Goal: Task Accomplishment & Management: Manage account settings

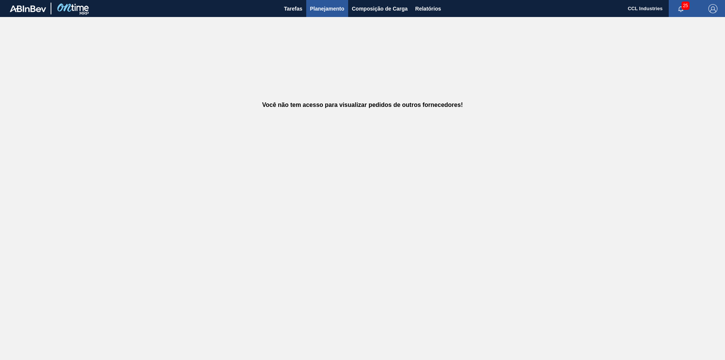
click at [324, 6] on span "Planejamento" at bounding box center [327, 8] width 34 height 9
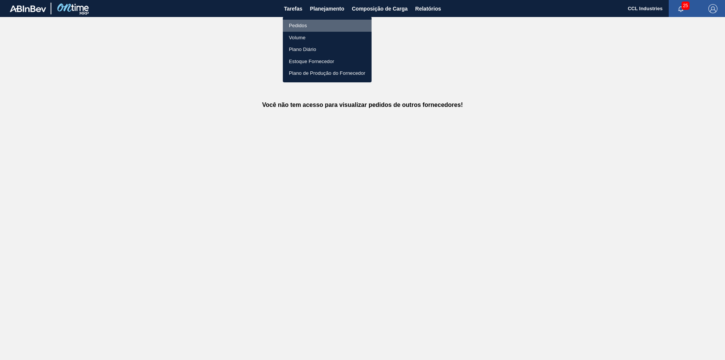
click at [298, 25] on li "Pedidos" at bounding box center [327, 26] width 89 height 12
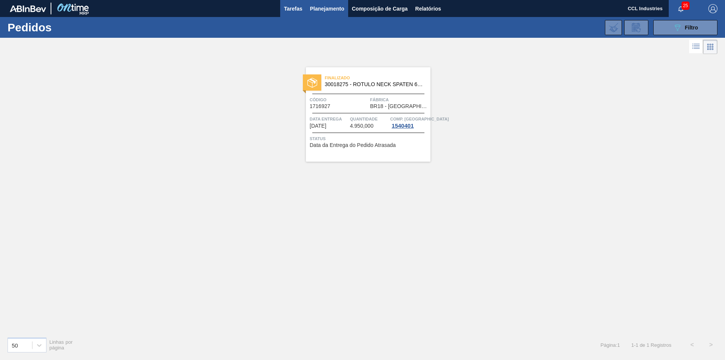
click at [292, 10] on span "Tarefas" at bounding box center [293, 8] width 18 height 9
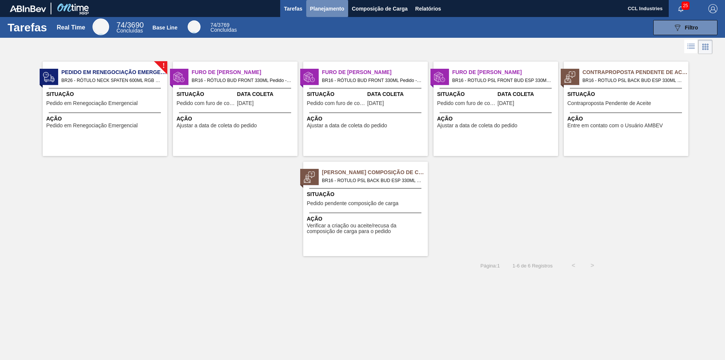
click at [324, 8] on span "Planejamento" at bounding box center [327, 8] width 34 height 9
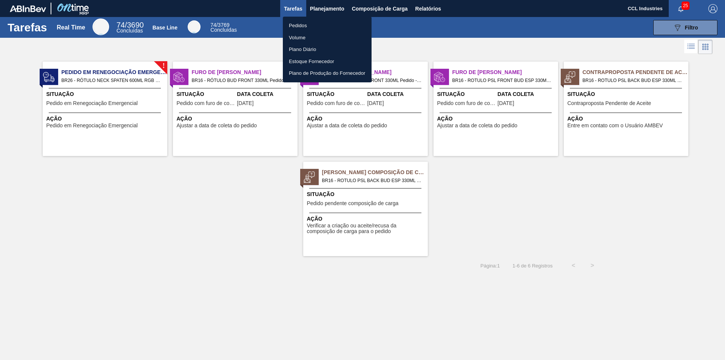
click at [293, 25] on li "Pedidos" at bounding box center [327, 26] width 89 height 12
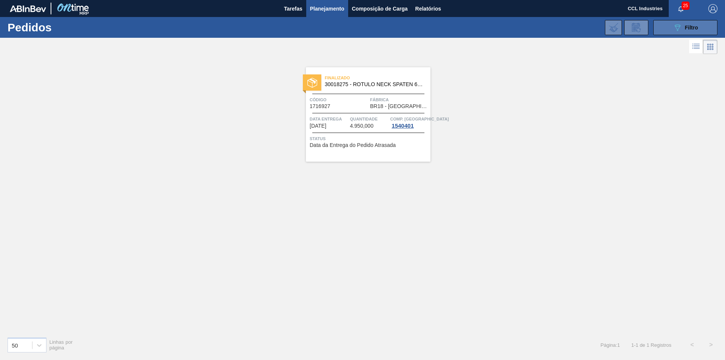
click at [676, 24] on icon "089F7B8B-B2A5-4AFE-B5C0-19BA573D28AC" at bounding box center [677, 27] width 9 height 9
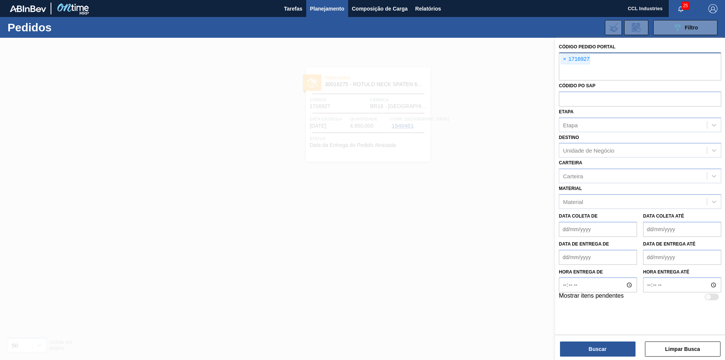
click at [595, 57] on div "× 1716927" at bounding box center [640, 66] width 162 height 28
click at [564, 57] on span "×" at bounding box center [564, 59] width 7 height 9
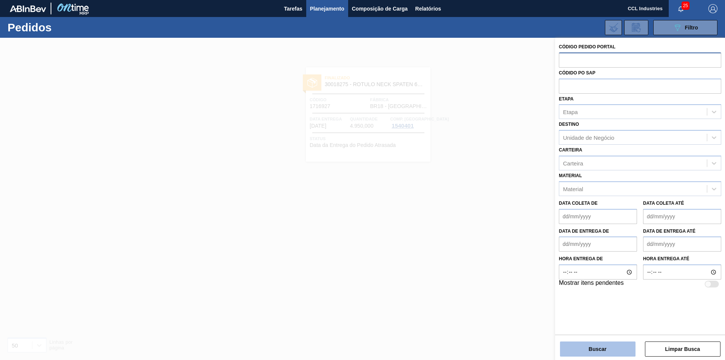
click at [585, 345] on button "Buscar" at bounding box center [597, 348] width 75 height 15
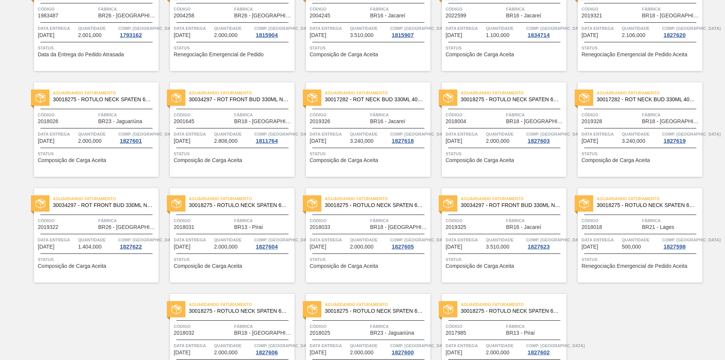
scroll to position [358, 0]
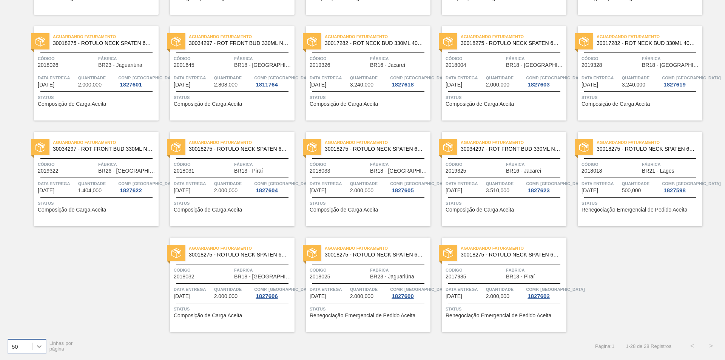
click at [39, 342] on icon at bounding box center [39, 346] width 8 height 8
click at [38, 329] on div "100" at bounding box center [27, 327] width 39 height 14
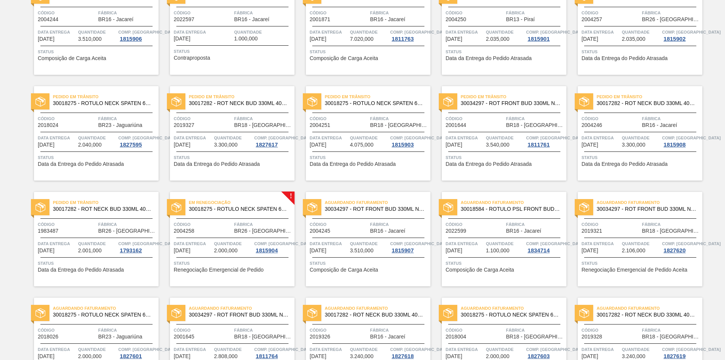
scroll to position [0, 0]
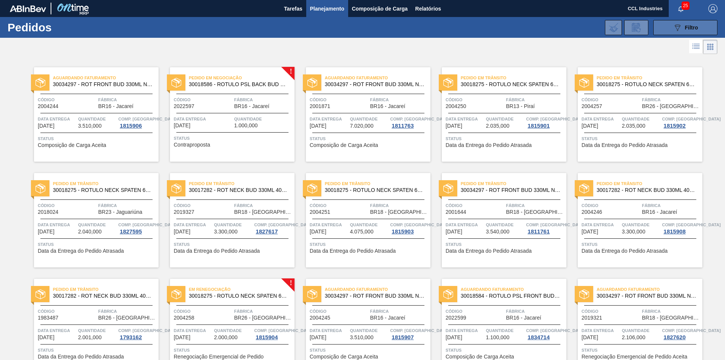
click at [679, 26] on icon "089F7B8B-B2A5-4AFE-B5C0-19BA573D28AC" at bounding box center [677, 27] width 9 height 9
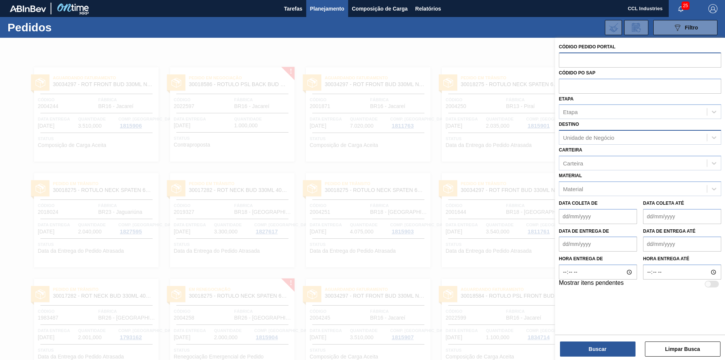
click at [625, 135] on div "Unidade de Negócio" at bounding box center [633, 137] width 148 height 11
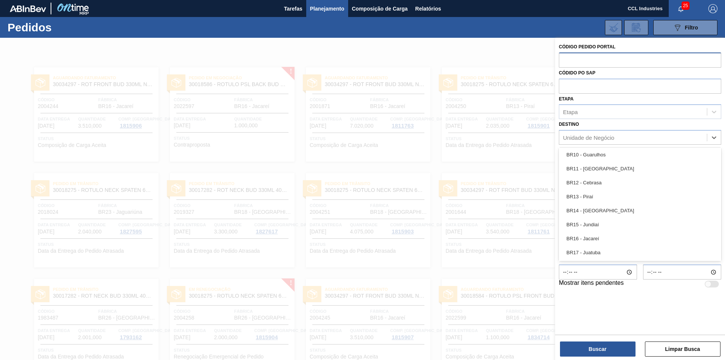
scroll to position [491, 0]
click at [612, 231] on div "BR16 - Jacareí" at bounding box center [640, 238] width 162 height 14
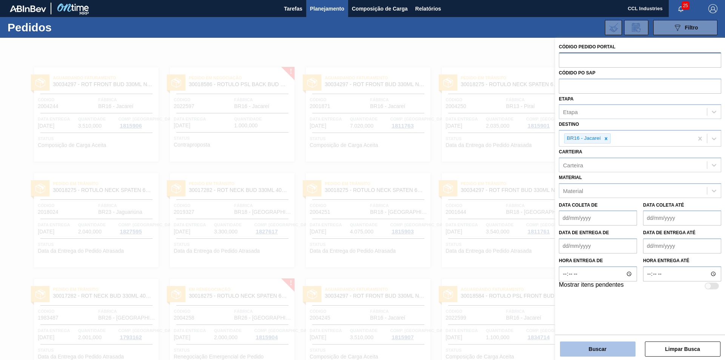
click at [601, 351] on button "Buscar" at bounding box center [597, 348] width 75 height 15
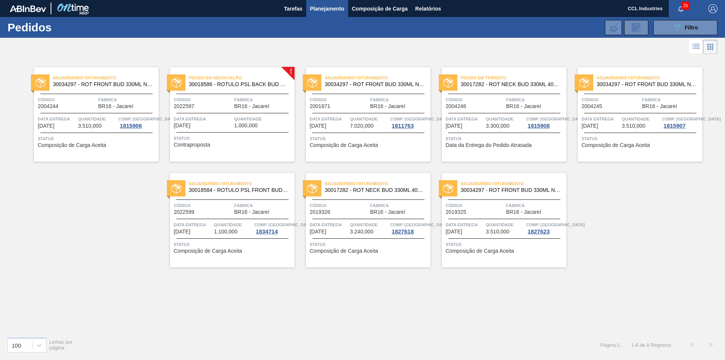
click at [248, 79] on span "Pedido em Negociação" at bounding box center [242, 78] width 106 height 8
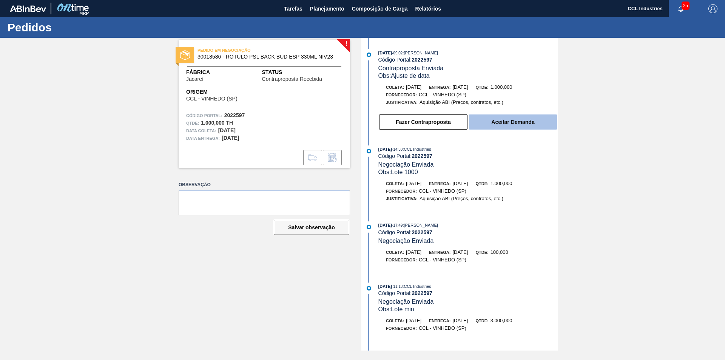
click at [515, 117] on button "Aceitar Demanda" at bounding box center [513, 121] width 88 height 15
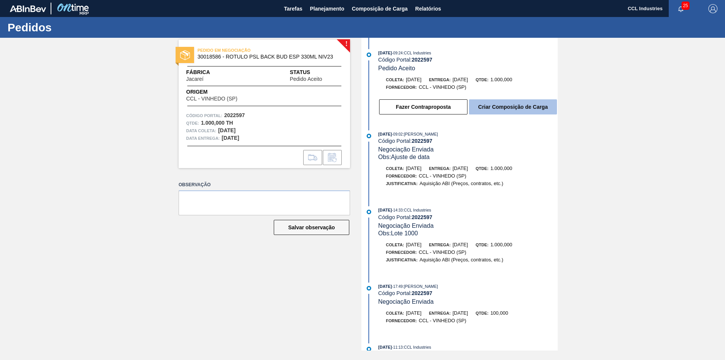
click at [508, 106] on button "Criar Composição de Carga" at bounding box center [513, 106] width 88 height 15
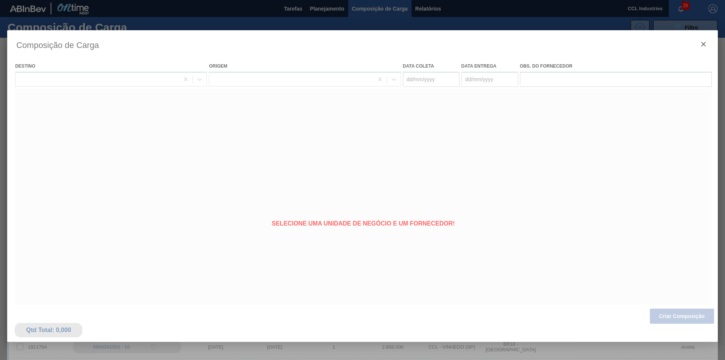
type coleta "18/09/2025"
type entrega "20/09/2025"
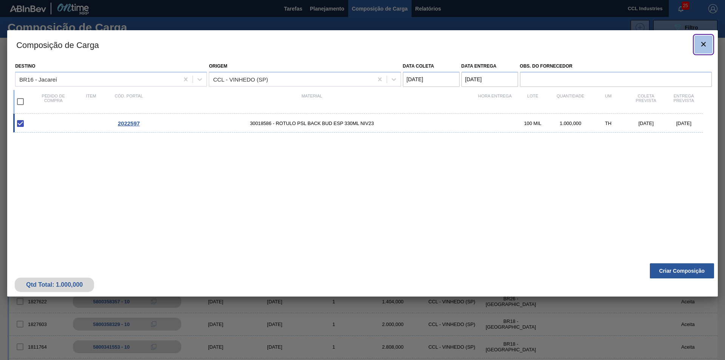
click at [702, 45] on icon "botão de ícone" at bounding box center [703, 44] width 9 height 9
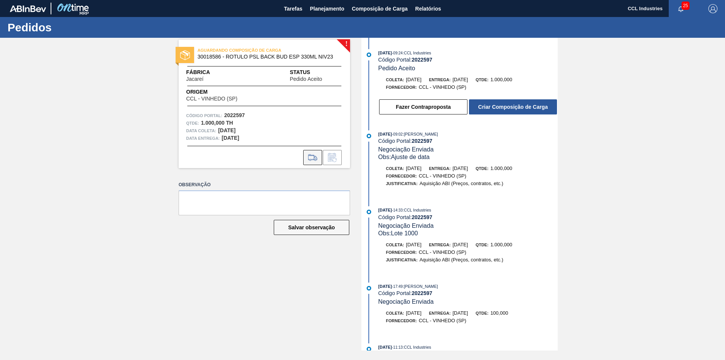
click at [308, 153] on icon at bounding box center [313, 157] width 12 height 9
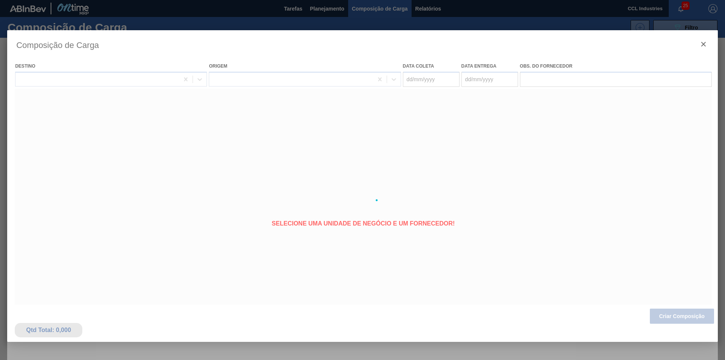
type coleta "18/09/2025"
type entrega "20/09/2025"
click at [697, 42] on div at bounding box center [362, 200] width 710 height 340
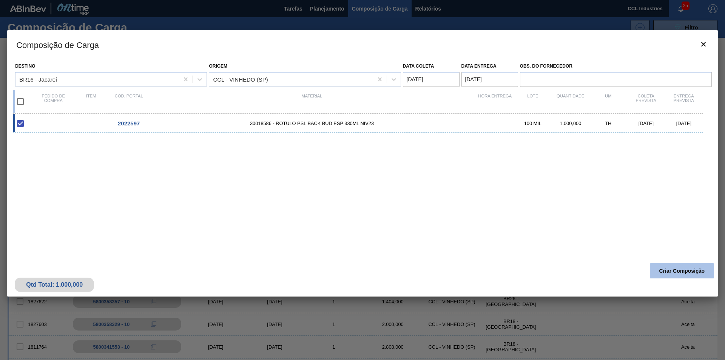
click at [677, 266] on button "Criar Composição" at bounding box center [682, 270] width 64 height 15
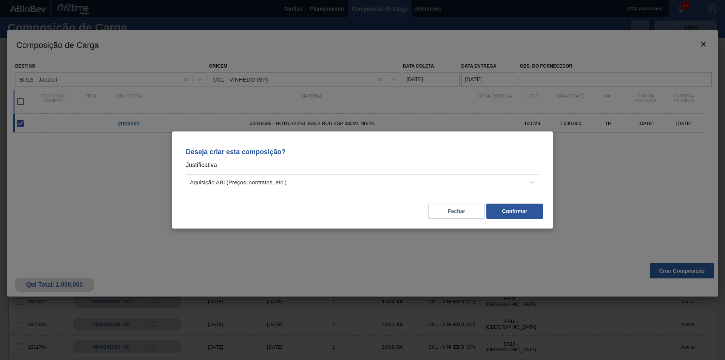
drag, startPoint x: 457, startPoint y: 208, endPoint x: 456, endPoint y: 216, distance: 7.9
click at [457, 210] on button "Fechar" at bounding box center [456, 210] width 57 height 15
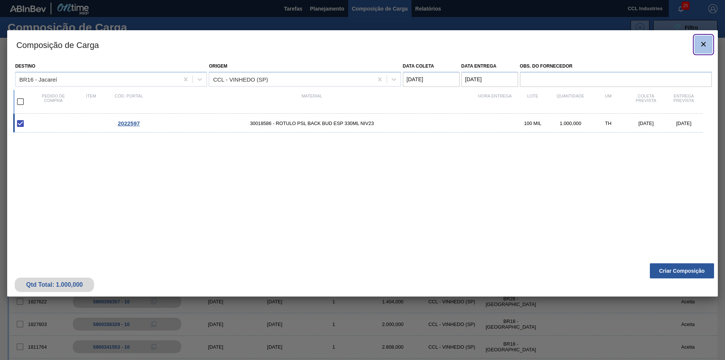
click at [704, 42] on icon "botão de ícone" at bounding box center [703, 44] width 9 height 9
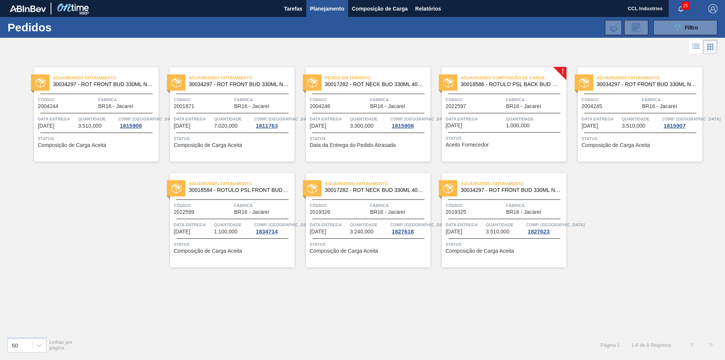
click at [515, 83] on span "30018586 - ROTULO PSL BACK BUD ESP 330ML NIV23" at bounding box center [511, 85] width 100 height 6
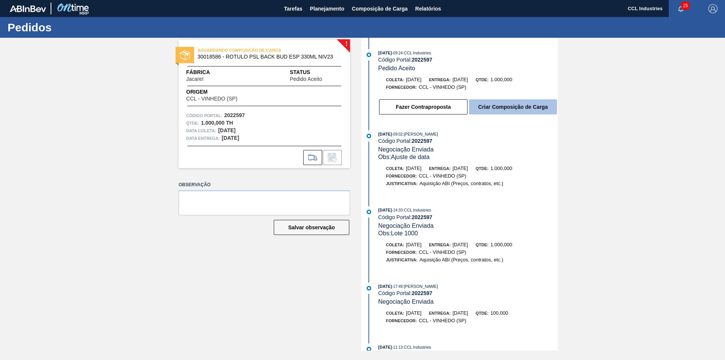
click at [517, 103] on button "Criar Composição de Carga" at bounding box center [513, 106] width 88 height 15
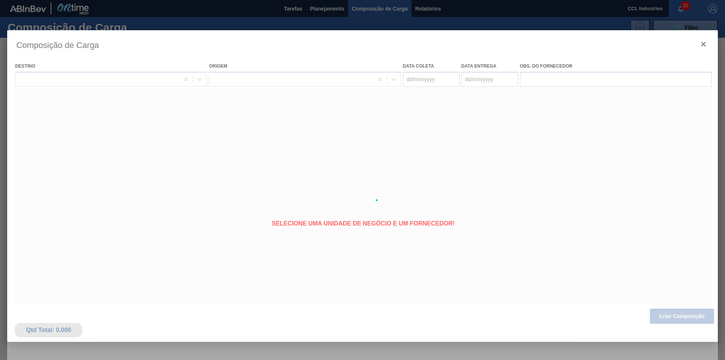
type coleta "18/09/2025"
type entrega "20/09/2025"
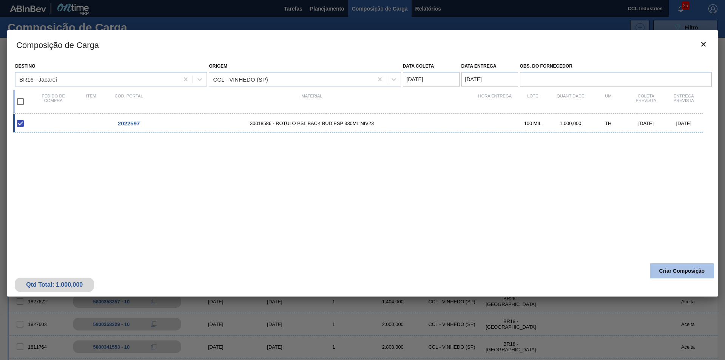
click at [668, 267] on button "Criar Composição" at bounding box center [682, 270] width 64 height 15
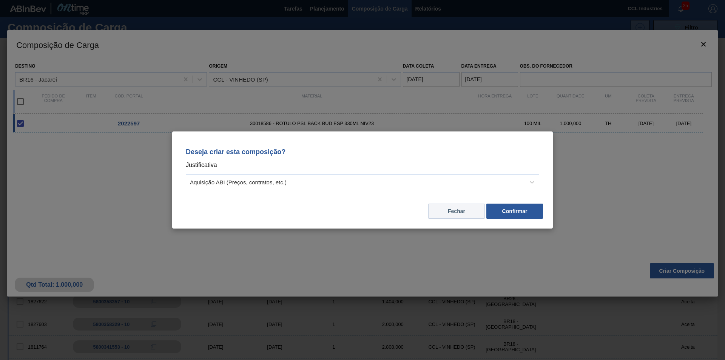
click at [468, 209] on button "Fechar" at bounding box center [456, 210] width 57 height 15
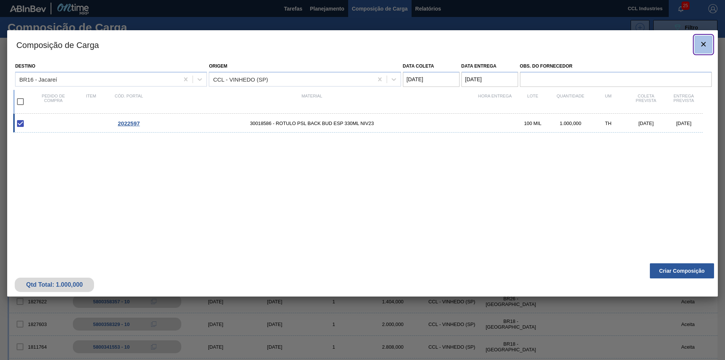
click at [702, 37] on button "botão de ícone" at bounding box center [703, 44] width 18 height 18
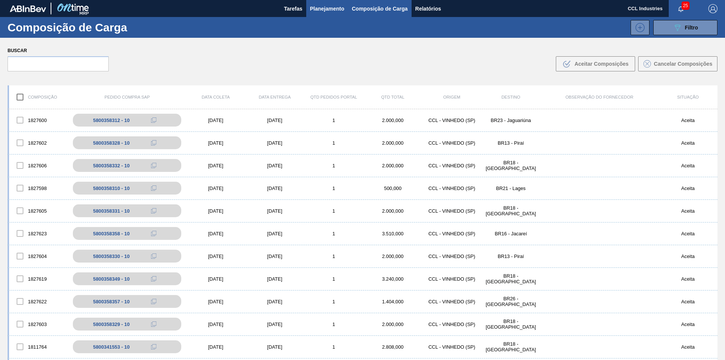
click at [312, 6] on span "Planejamento" at bounding box center [327, 8] width 34 height 9
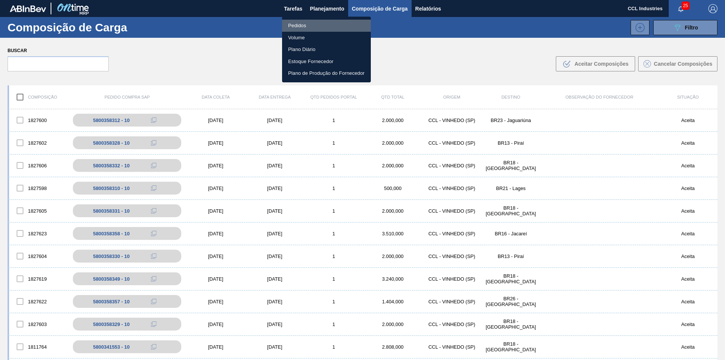
click at [297, 23] on li "Pedidos" at bounding box center [326, 26] width 89 height 12
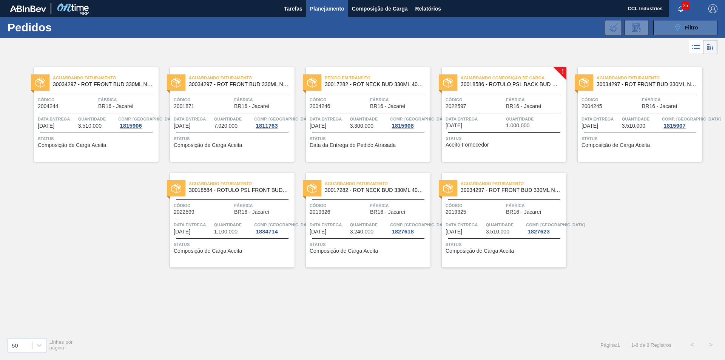
click at [676, 24] on icon "089F7B8B-B2A5-4AFE-B5C0-19BA573D28AC" at bounding box center [677, 27] width 9 height 9
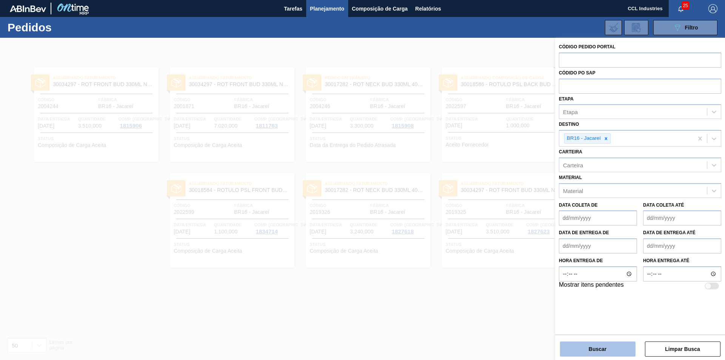
click at [602, 346] on button "Buscar" at bounding box center [597, 348] width 75 height 15
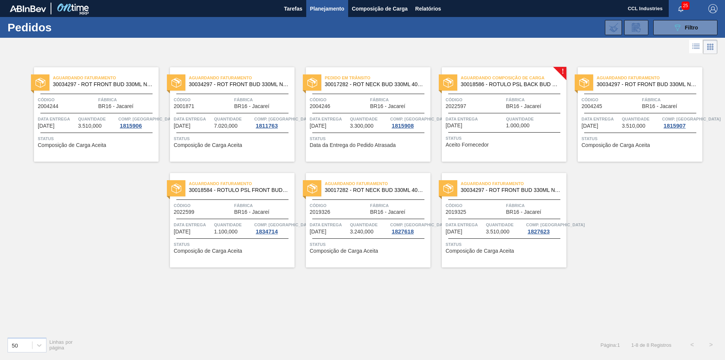
click at [555, 73] on div "Aguardando Composição de Carga 30018586 - ROTULO PSL BACK BUD ESP 330ML NIV23" at bounding box center [504, 79] width 125 height 13
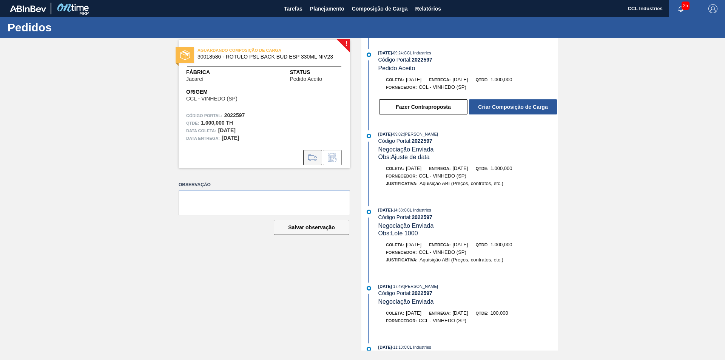
click at [313, 155] on icon at bounding box center [313, 157] width 12 height 9
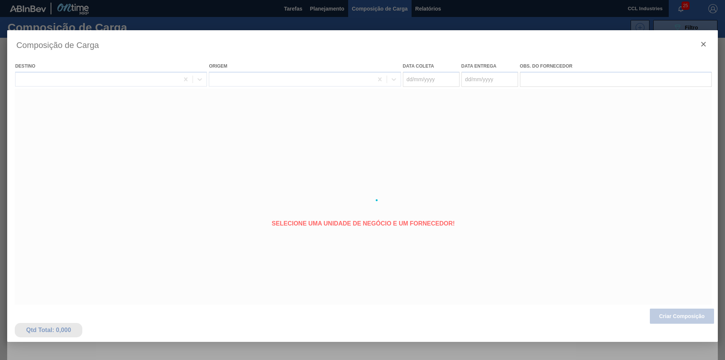
type coleta "18/09/2025"
type entrega "20/09/2025"
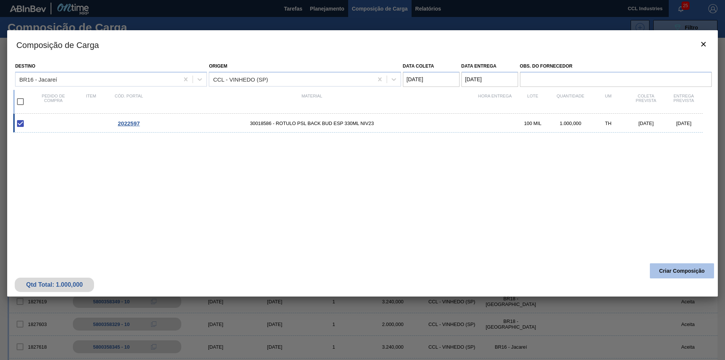
click at [666, 270] on button "Criar Composição" at bounding box center [682, 270] width 64 height 15
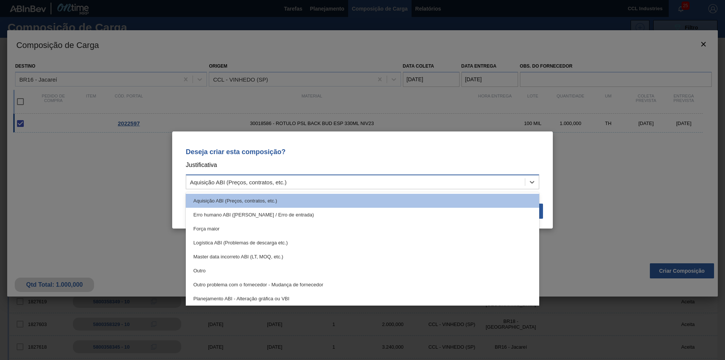
click at [349, 181] on div "Aquisição ABI (Preços, contratos, etc.)" at bounding box center [355, 182] width 339 height 11
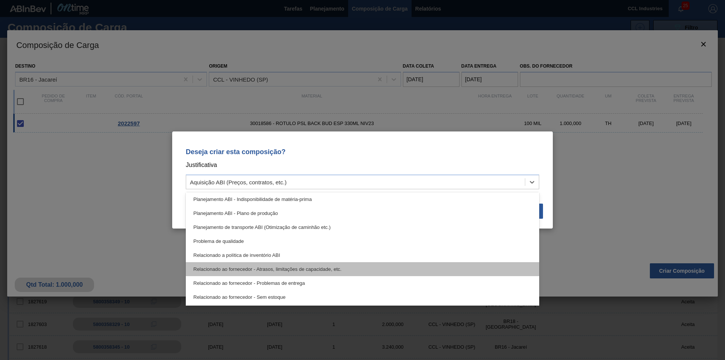
scroll to position [141, 0]
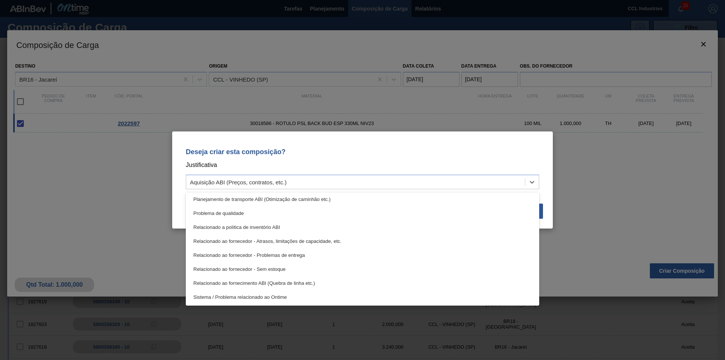
click at [574, 216] on div "Deseja criar esta composição? Justificativa option Planejamento de transporte A…" at bounding box center [362, 180] width 725 height 360
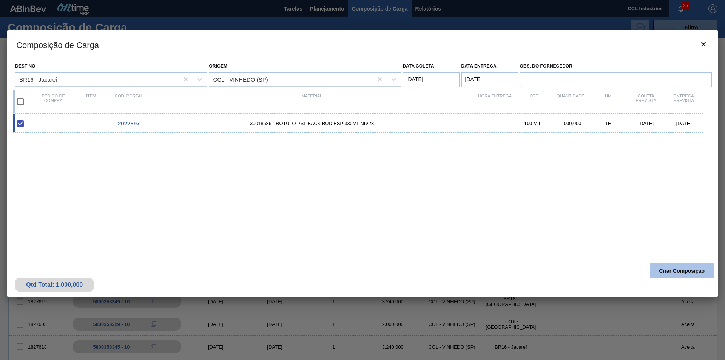
click at [670, 271] on button "Criar Composição" at bounding box center [682, 270] width 64 height 15
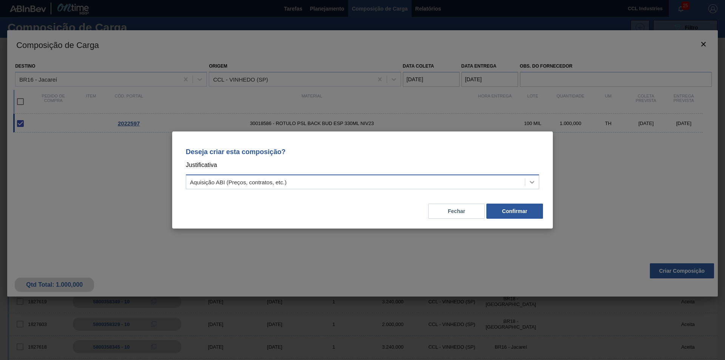
click at [532, 180] on icon at bounding box center [532, 182] width 8 height 8
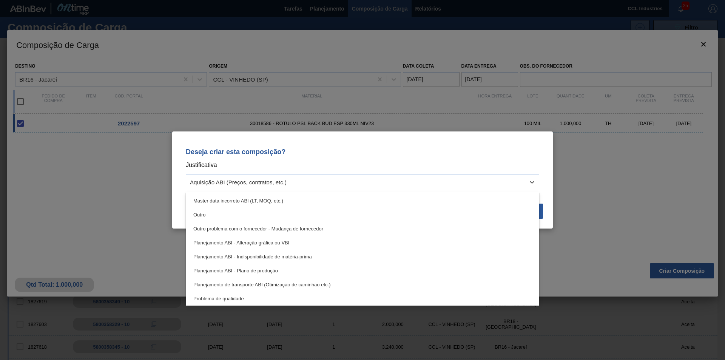
scroll to position [28, 0]
click at [618, 140] on div "Deseja criar esta composição? Justificativa option Força maior focused, 3 of 18…" at bounding box center [362, 180] width 725 height 360
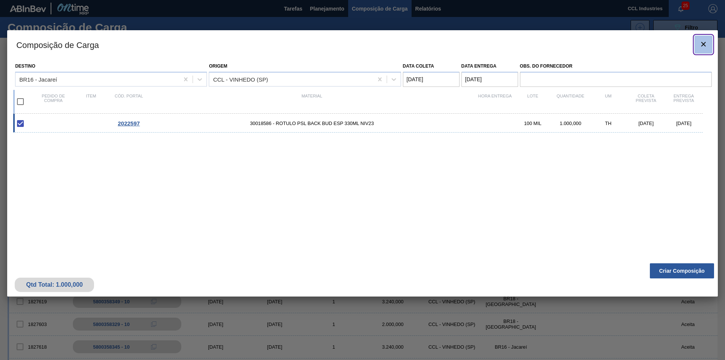
click at [703, 43] on icon "botão de ícone" at bounding box center [703, 44] width 9 height 9
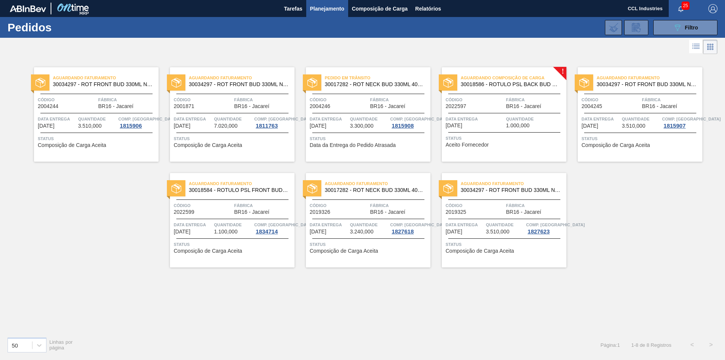
click at [105, 105] on span "BR16 - Jacareí" at bounding box center [115, 106] width 35 height 6
click at [210, 224] on span "Data entrega" at bounding box center [193, 225] width 39 height 8
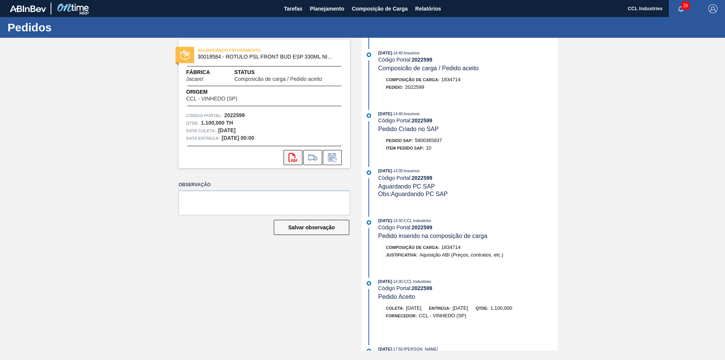
click at [291, 157] on icon "svg{fill:#ff0000}" at bounding box center [292, 157] width 9 height 9
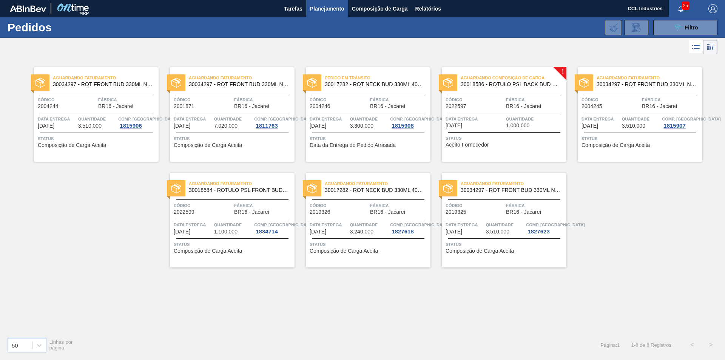
click at [509, 80] on span "Aguardando Composição de Carga" at bounding box center [514, 78] width 106 height 8
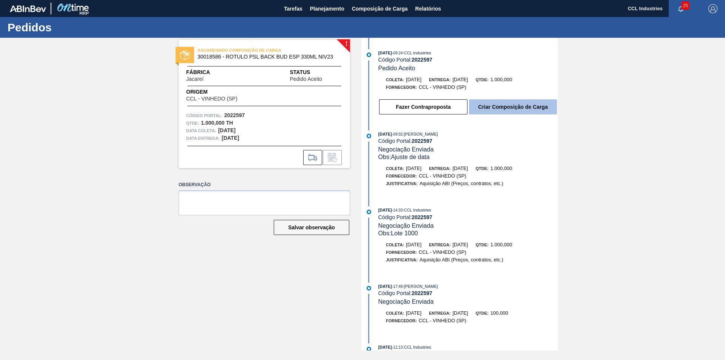
click at [499, 109] on button "Criar Composição de Carga" at bounding box center [513, 106] width 88 height 15
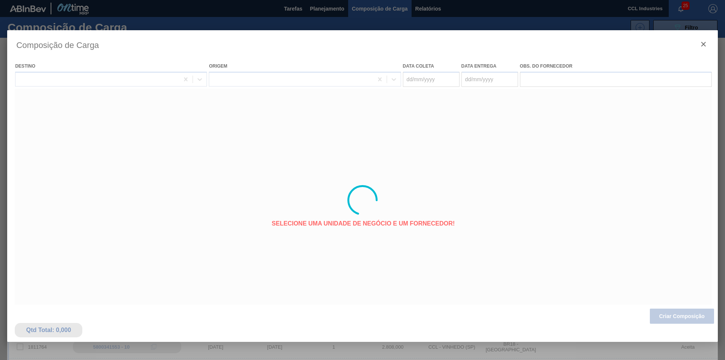
type coleta "18/09/2025"
type entrega "20/09/2025"
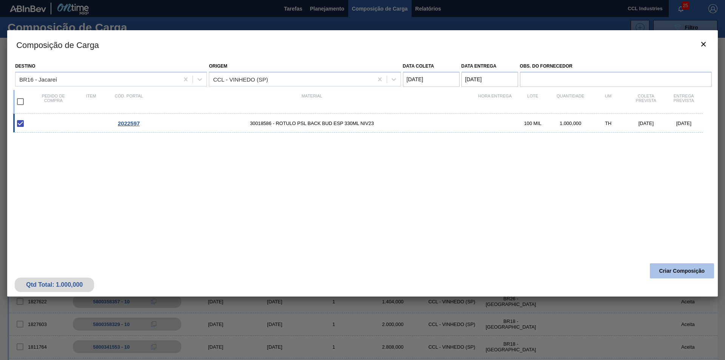
click at [675, 268] on button "Criar Composição" at bounding box center [682, 270] width 64 height 15
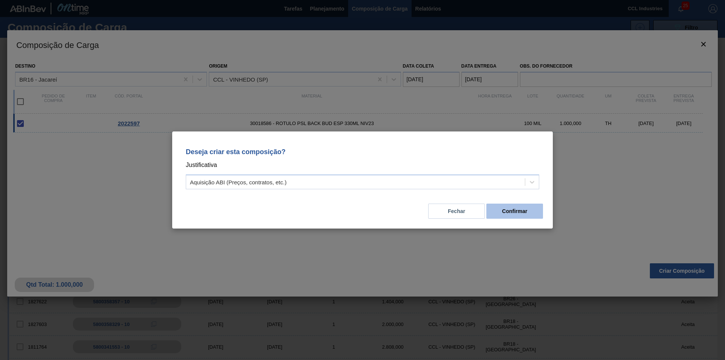
click at [508, 209] on button "Confirmar" at bounding box center [514, 210] width 57 height 15
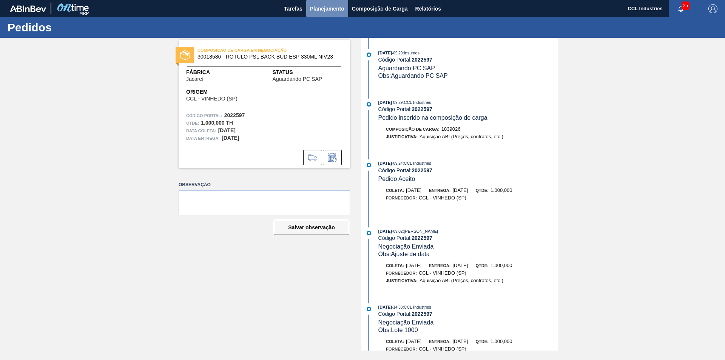
click at [326, 8] on span "Planejamento" at bounding box center [327, 8] width 34 height 9
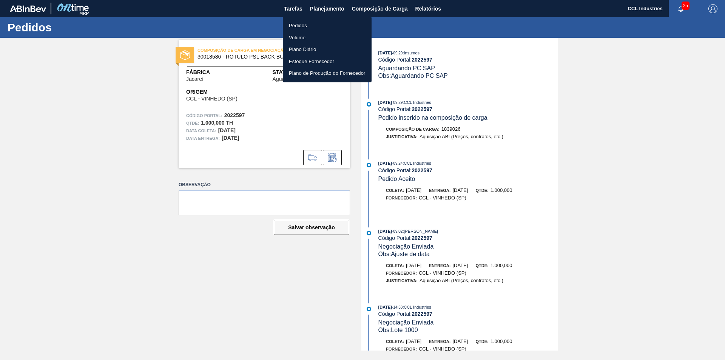
click at [304, 26] on li "Pedidos" at bounding box center [327, 26] width 89 height 12
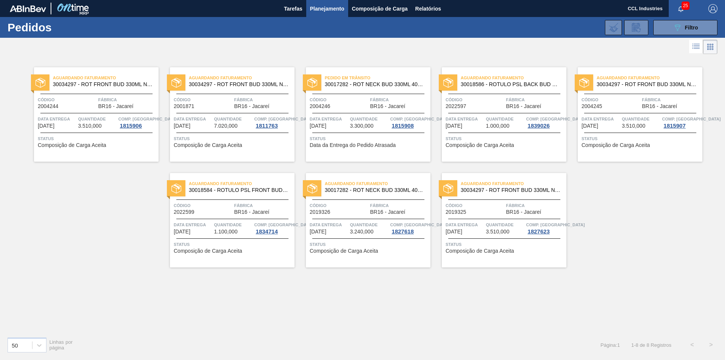
click at [513, 85] on span "30018586 - ROTULO PSL BACK BUD ESP 330ML NIV23" at bounding box center [511, 85] width 100 height 6
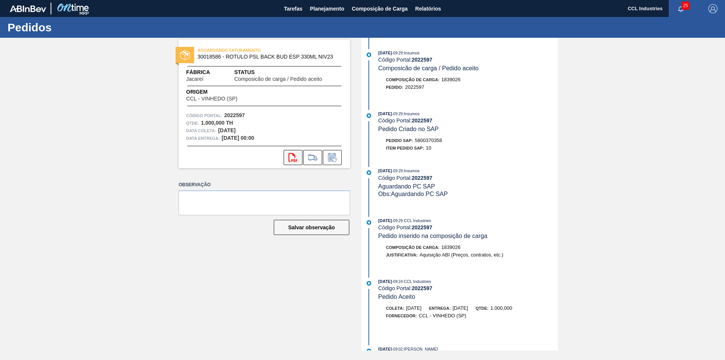
click at [290, 154] on icon "svg{fill:#ff0000}" at bounding box center [292, 157] width 9 height 9
